Goal: Information Seeking & Learning: Compare options

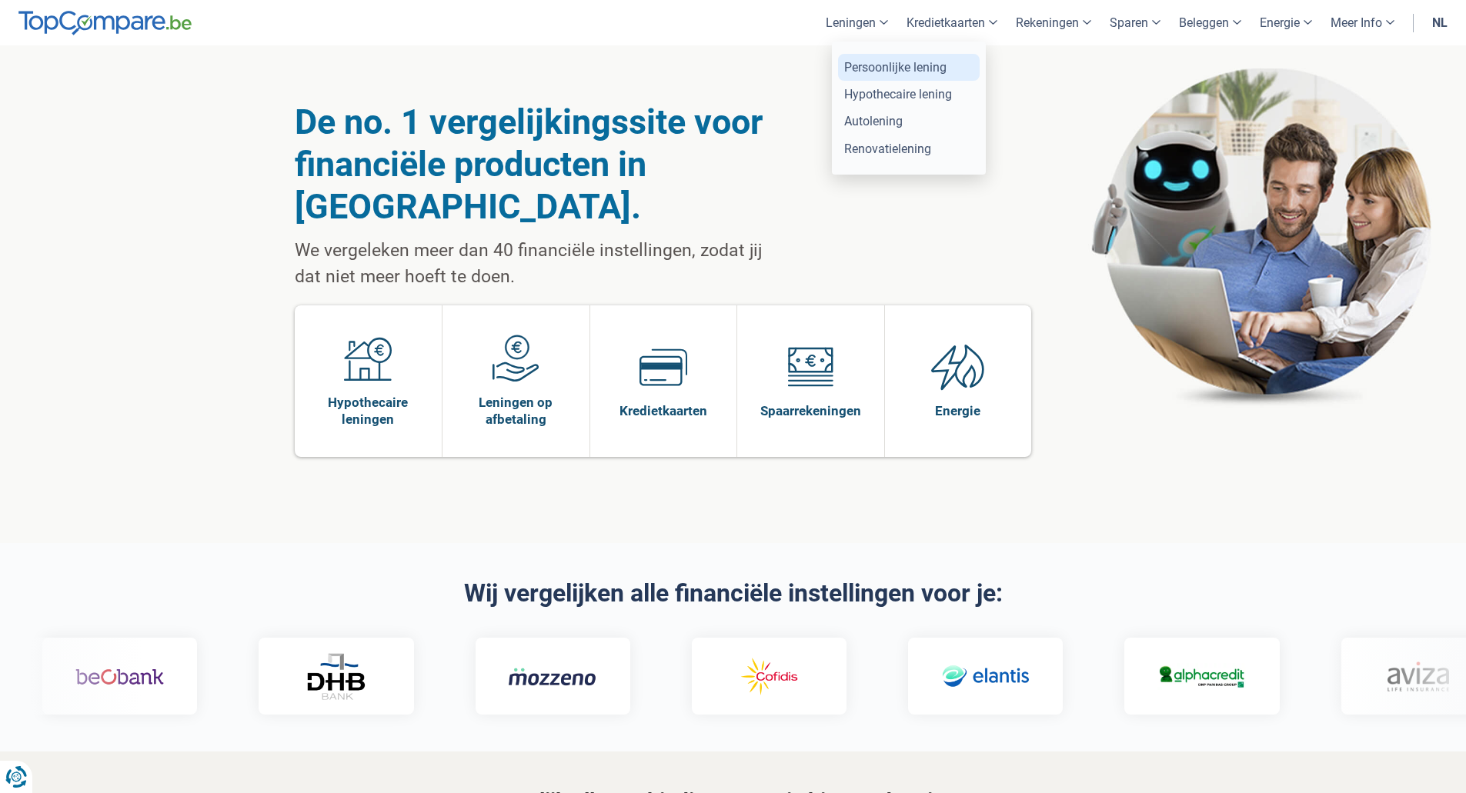
click at [853, 65] on link "Persoonlijke lening" at bounding box center [909, 67] width 142 height 27
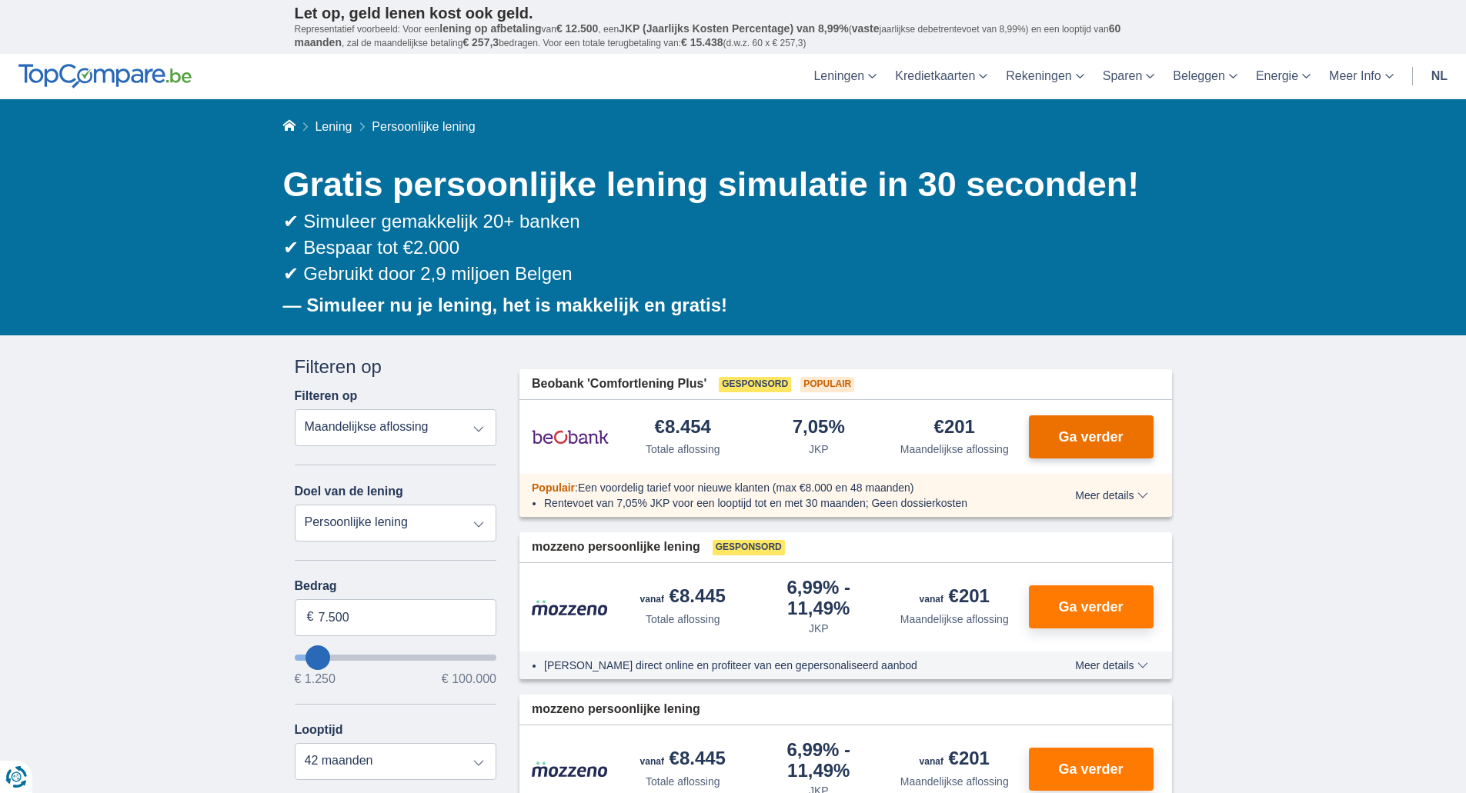
click at [1070, 428] on button "Ga verder" at bounding box center [1091, 437] width 125 height 43
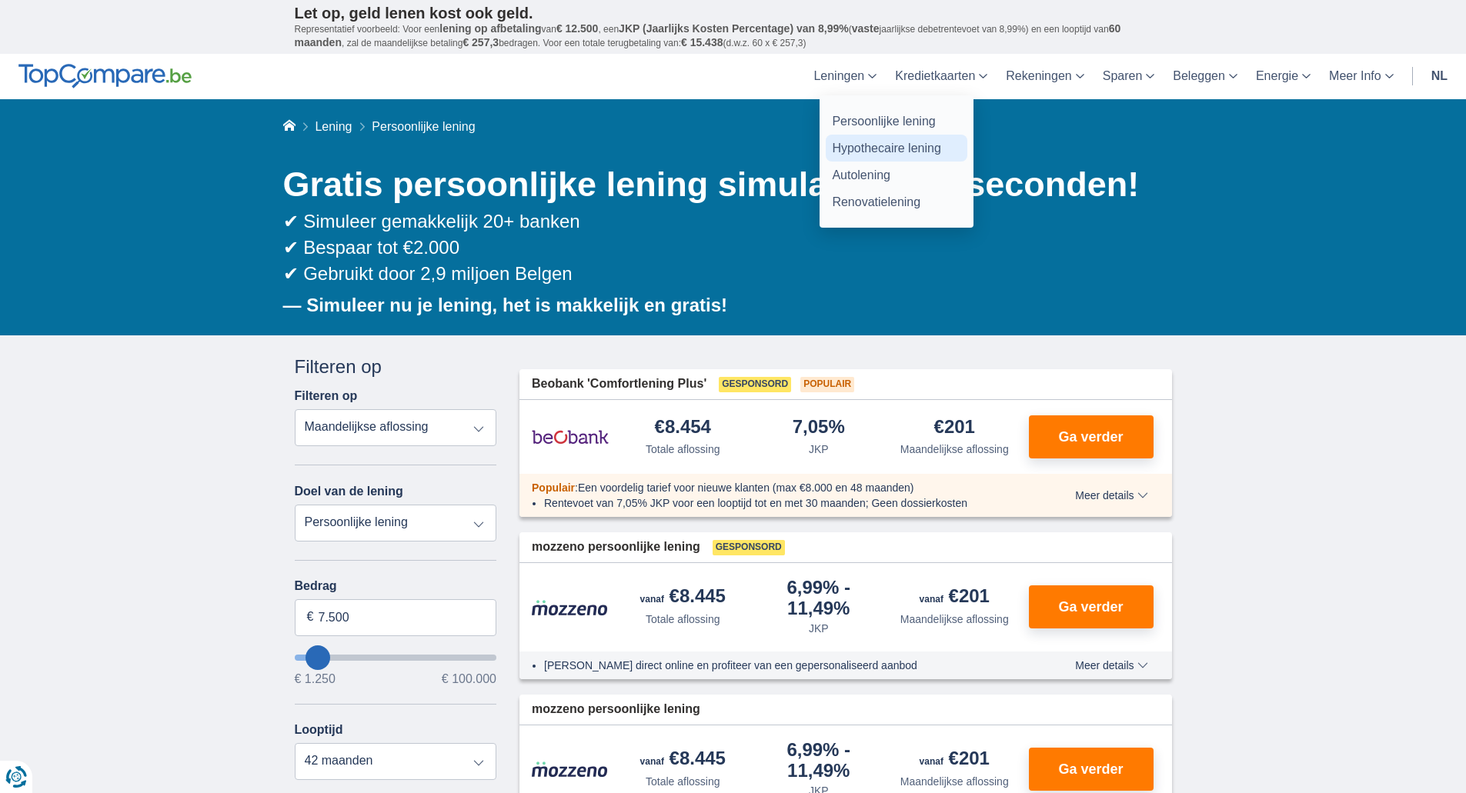
click at [864, 143] on link "Hypothecaire lening" at bounding box center [897, 148] width 142 height 27
